Goal: Find specific page/section: Find specific page/section

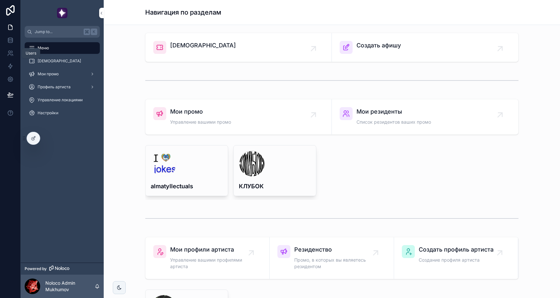
click at [11, 54] on icon at bounding box center [9, 55] width 3 height 2
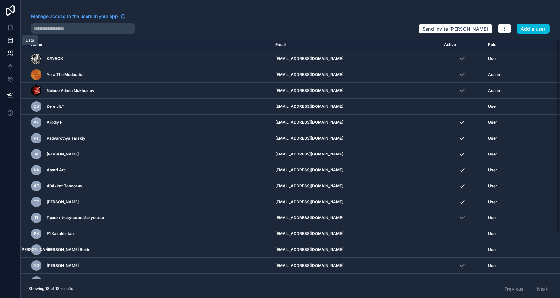
click at [12, 45] on link at bounding box center [10, 40] width 20 height 13
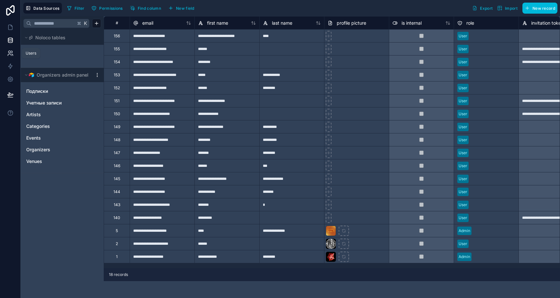
click at [12, 50] on link at bounding box center [10, 53] width 20 height 13
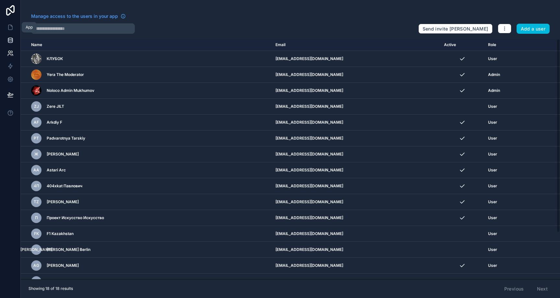
click at [12, 27] on icon at bounding box center [10, 27] width 6 height 6
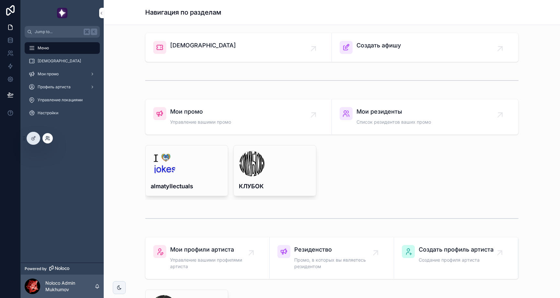
click at [47, 138] on icon at bounding box center [47, 138] width 5 height 5
click at [16, 38] on link at bounding box center [10, 40] width 20 height 13
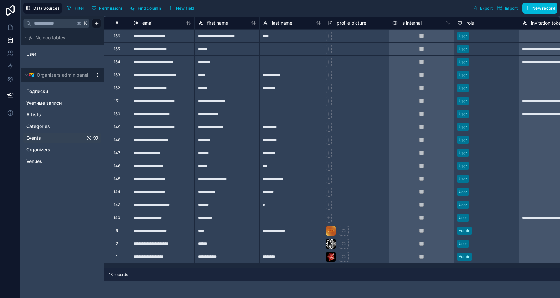
click at [53, 135] on link "Events" at bounding box center [55, 138] width 59 height 6
